Goal: Task Accomplishment & Management: Use online tool/utility

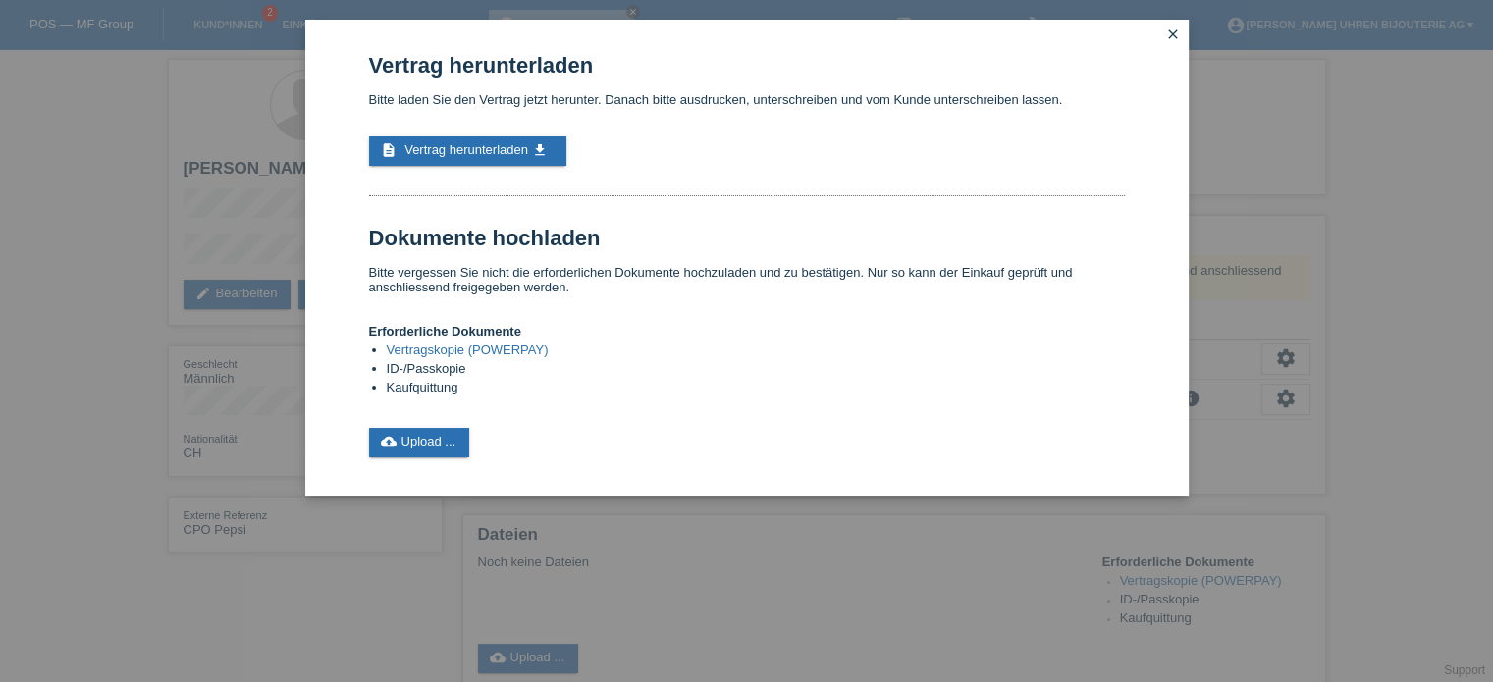
click at [76, 364] on div "Vertrag herunterladen Bitte laden Sie den Vertrag jetzt herunter. Danach bitte …" at bounding box center [746, 341] width 1493 height 682
click at [1175, 42] on link "close" at bounding box center [1173, 36] width 26 height 23
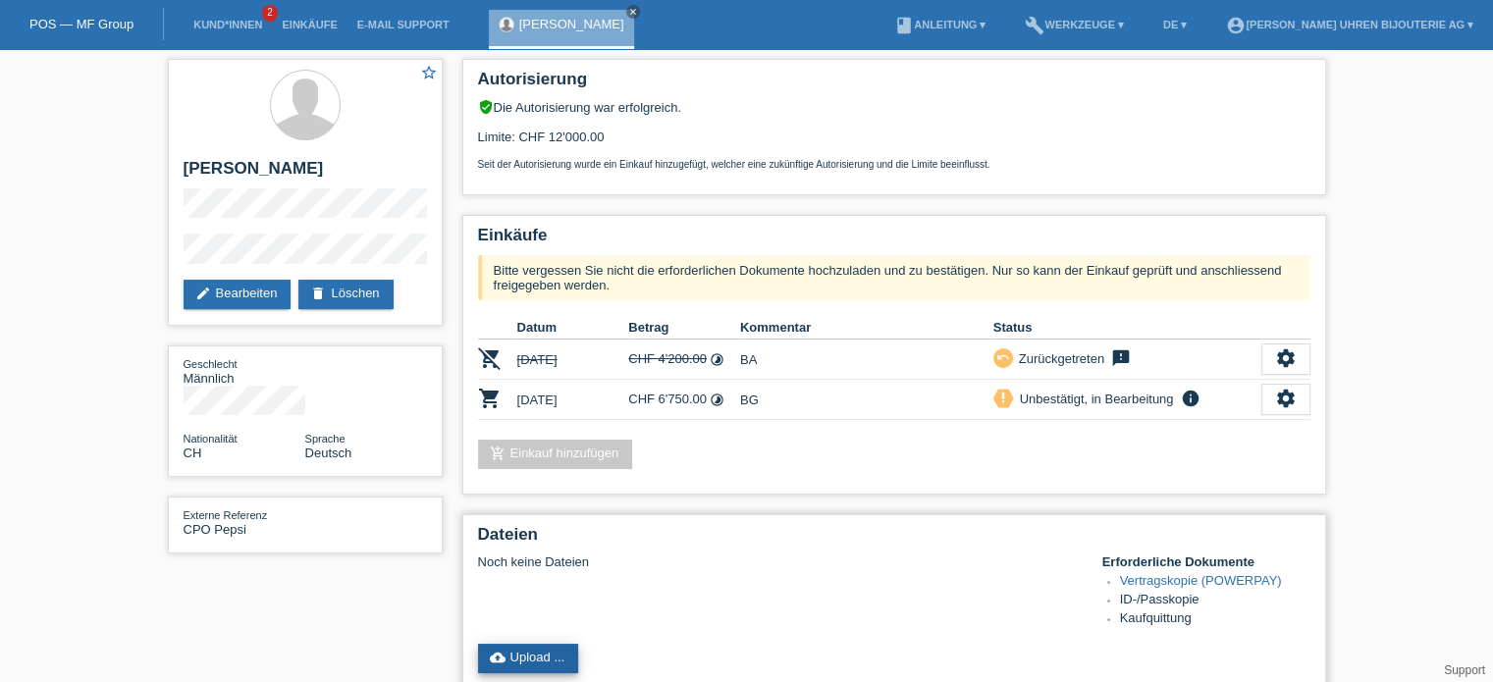
click at [523, 644] on link "cloud_upload Upload ..." at bounding box center [528, 658] width 101 height 29
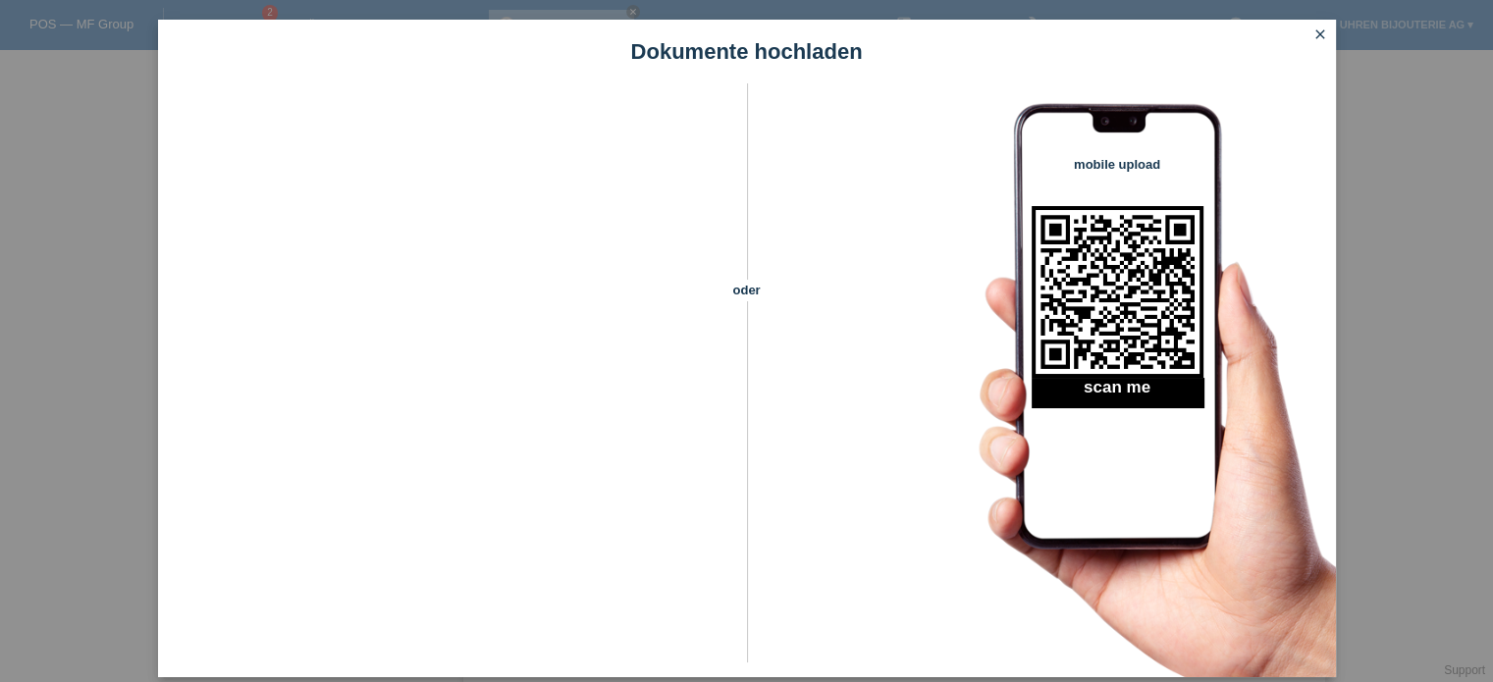
click at [1315, 30] on icon "close" at bounding box center [1320, 35] width 16 height 16
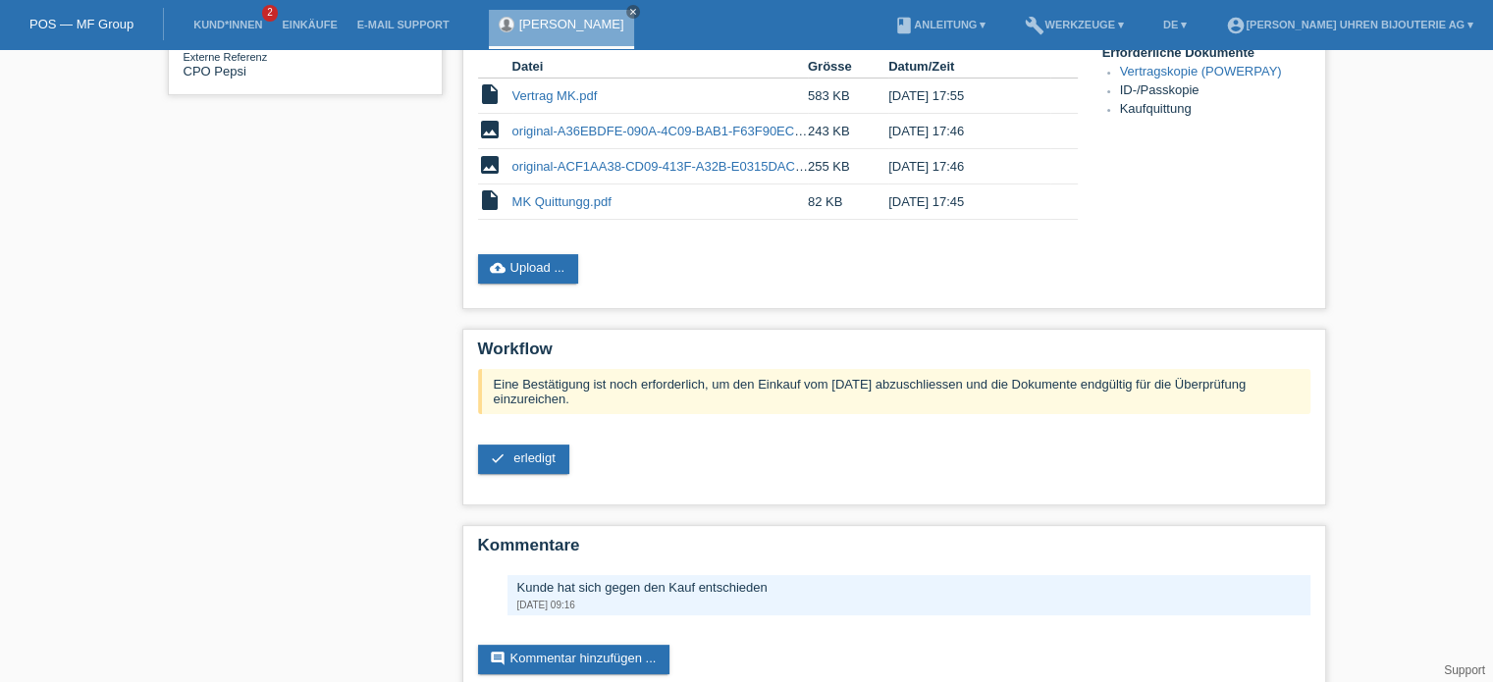
scroll to position [459, 0]
click at [539, 470] on link "check erledigt" at bounding box center [523, 458] width 91 height 29
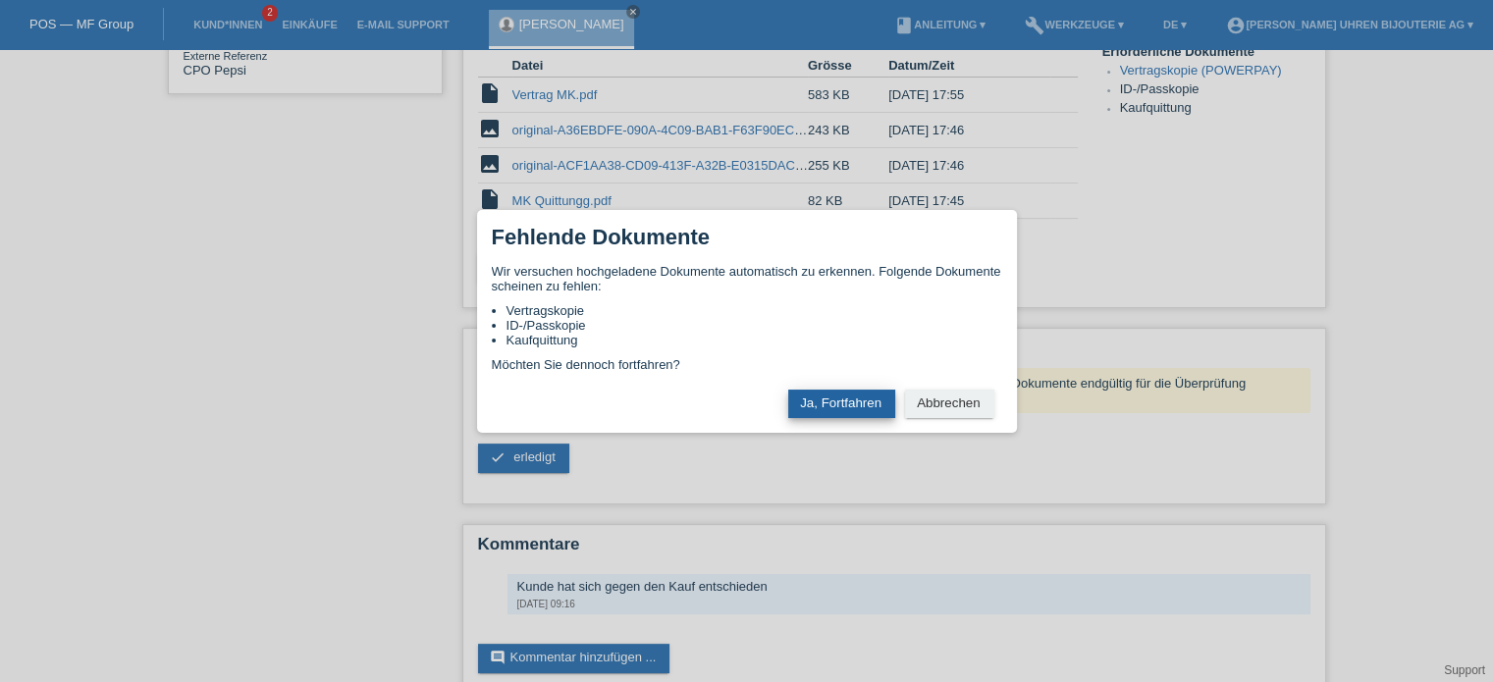
click at [828, 392] on button "Ja, Fortfahren" at bounding box center [841, 404] width 107 height 28
